Goal: Transaction & Acquisition: Purchase product/service

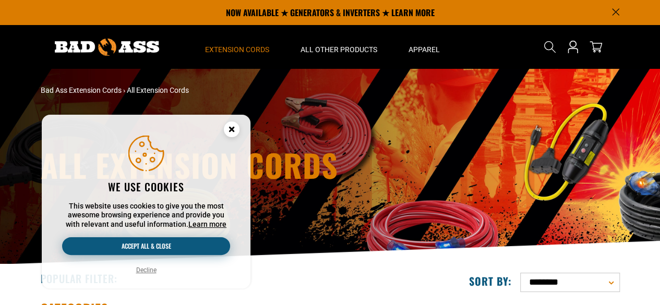
click at [159, 247] on button "Accept all & close" at bounding box center [146, 246] width 168 height 18
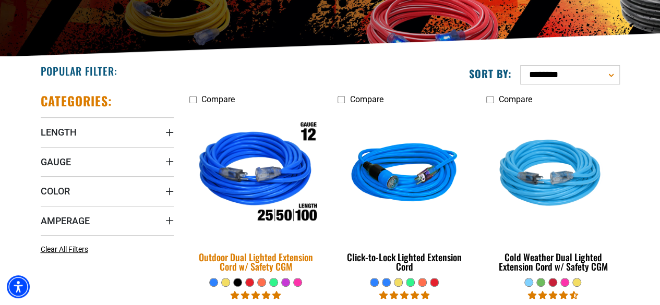
scroll to position [209, 0]
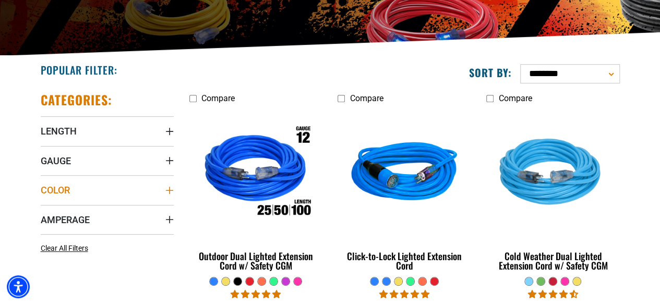
click at [165, 191] on icon "Color" at bounding box center [169, 190] width 8 height 8
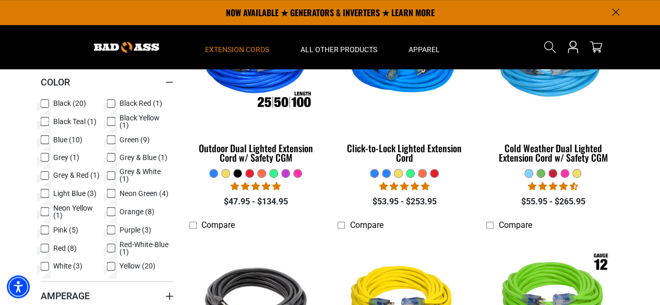
scroll to position [313, 0]
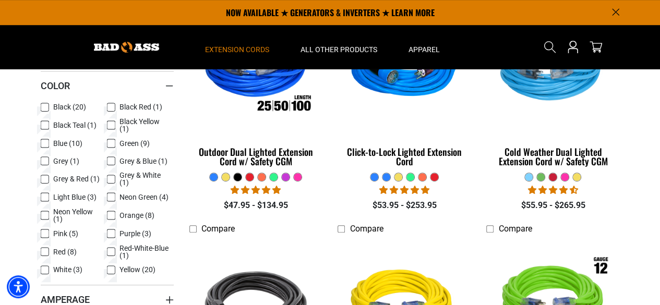
click at [112, 252] on icon at bounding box center [111, 252] width 8 height 14
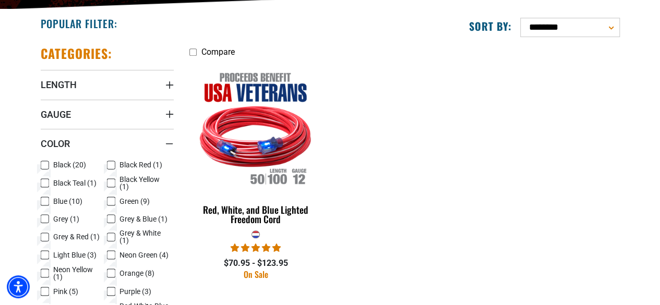
scroll to position [313, 0]
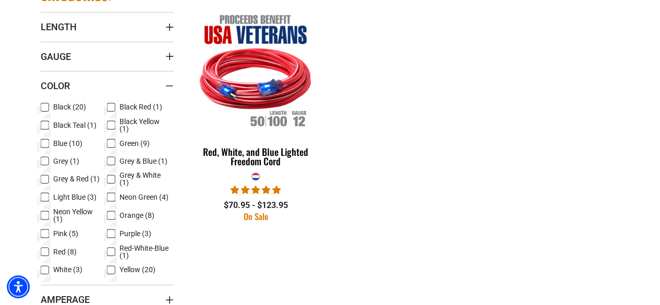
click at [111, 249] on icon at bounding box center [111, 252] width 6 height 6
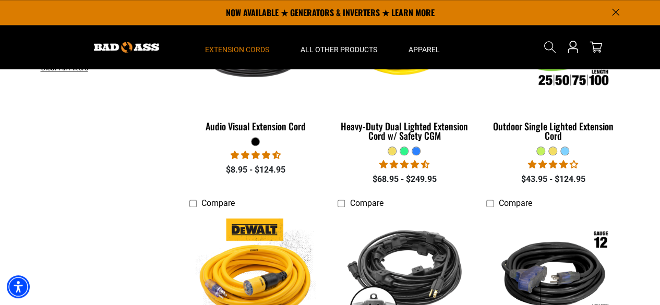
scroll to position [313, 0]
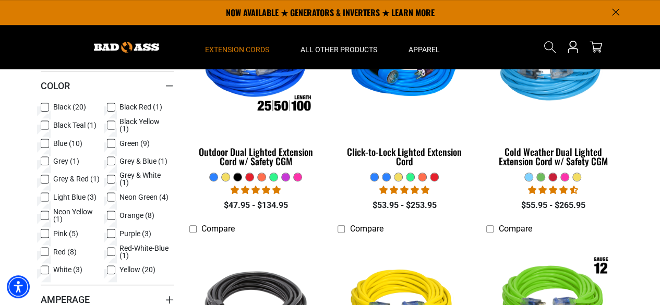
click at [43, 197] on icon at bounding box center [45, 197] width 8 height 14
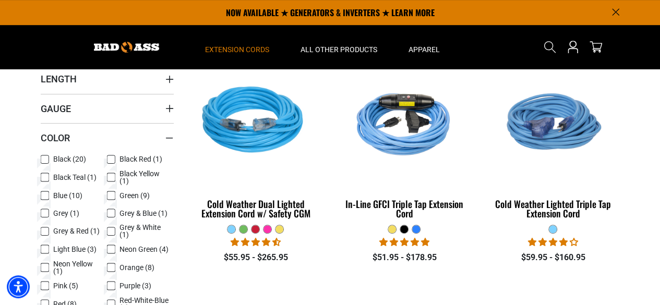
scroll to position [209, 0]
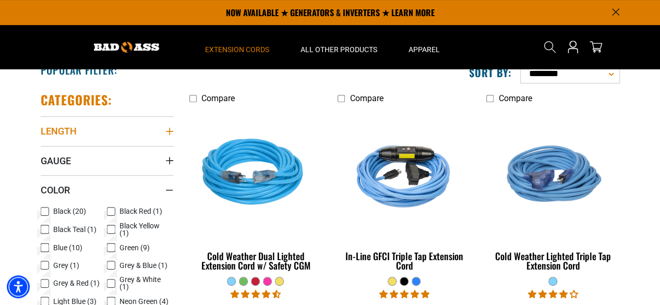
click at [171, 130] on icon "Length" at bounding box center [169, 131] width 8 height 8
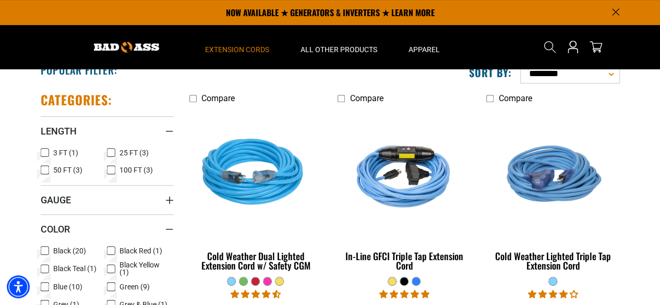
click at [111, 154] on icon at bounding box center [111, 153] width 8 height 14
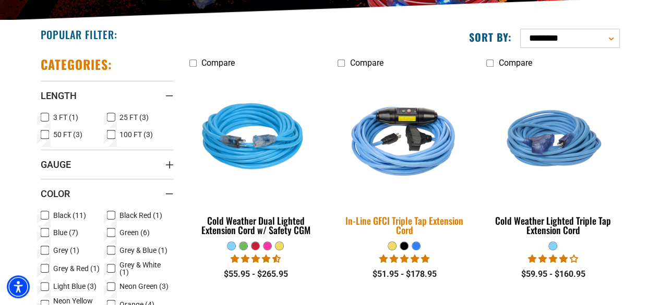
scroll to position [261, 0]
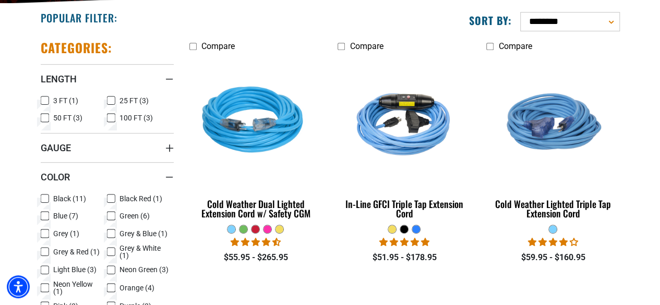
click at [279, 229] on div at bounding box center [279, 229] width 8 height 8
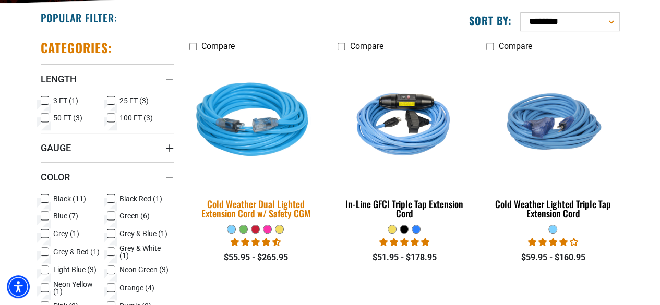
click at [260, 149] on img at bounding box center [256, 122] width 146 height 134
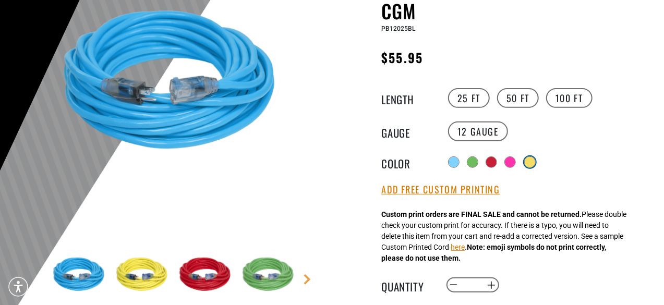
click at [530, 162] on div at bounding box center [530, 162] width 10 height 10
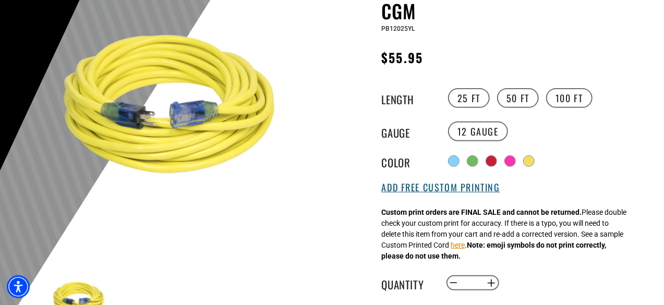
click at [439, 188] on button "Add Free Custom Printing" at bounding box center [441, 187] width 118 height 11
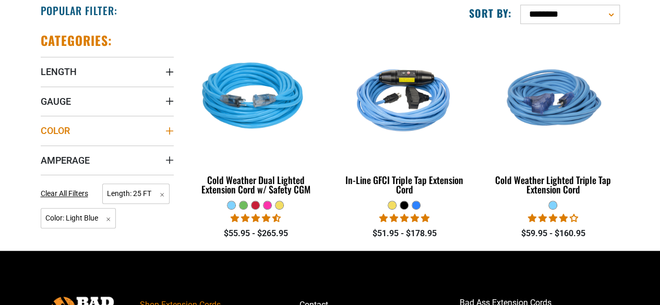
click at [171, 132] on icon "Color" at bounding box center [169, 131] width 8 height 8
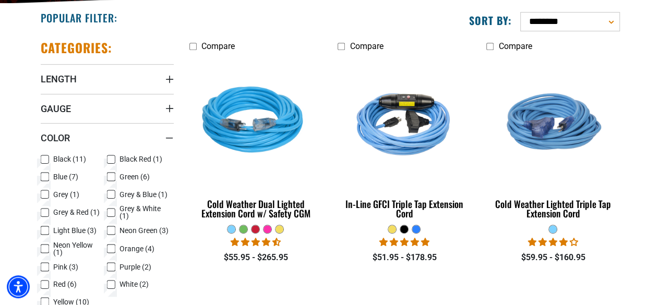
scroll to position [365, 0]
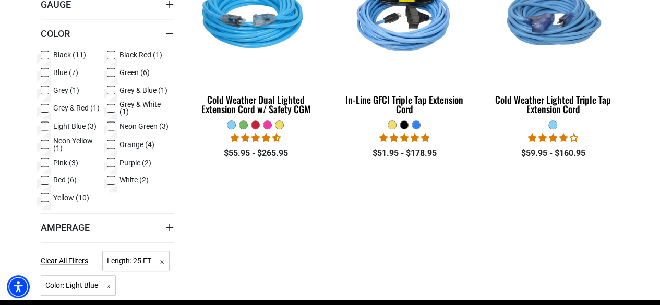
click at [113, 161] on icon at bounding box center [111, 163] width 8 height 14
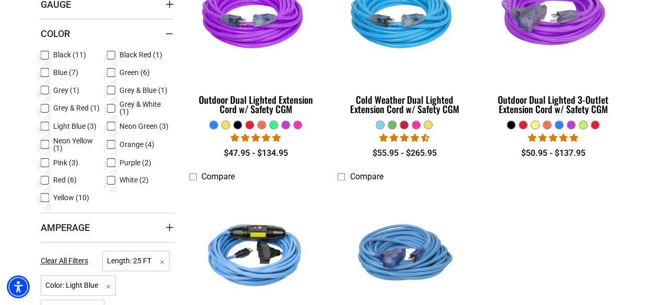
click at [113, 146] on icon at bounding box center [111, 145] width 8 height 14
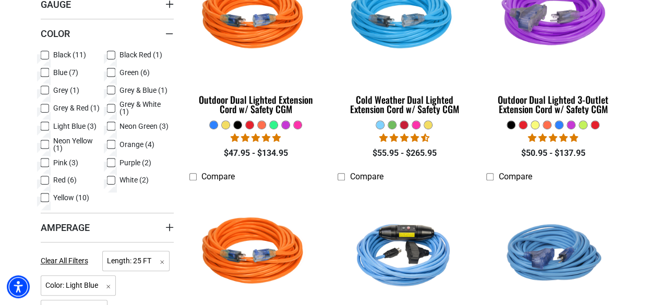
click at [44, 125] on icon at bounding box center [45, 127] width 6 height 6
click at [115, 143] on rect at bounding box center [111, 144] width 8 height 8
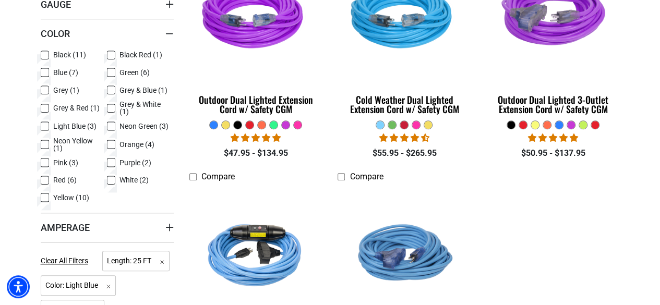
click at [46, 142] on icon at bounding box center [45, 145] width 8 height 14
click at [46, 143] on icon at bounding box center [45, 144] width 6 height 6
click at [113, 73] on icon at bounding box center [111, 73] width 8 height 14
